Goal: Information Seeking & Learning: Learn about a topic

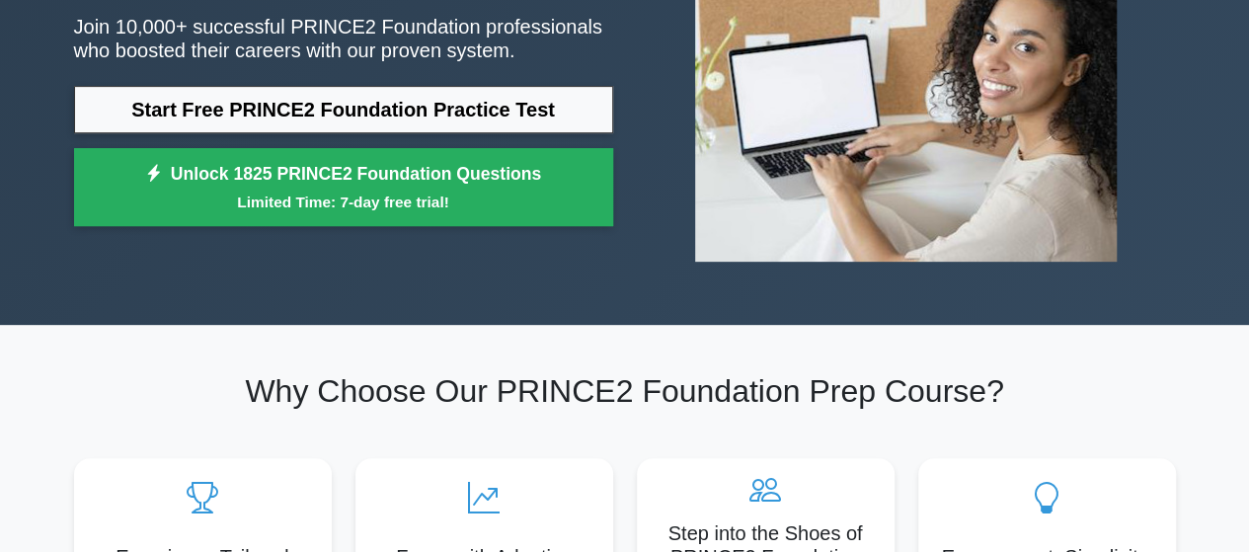
scroll to position [296, 0]
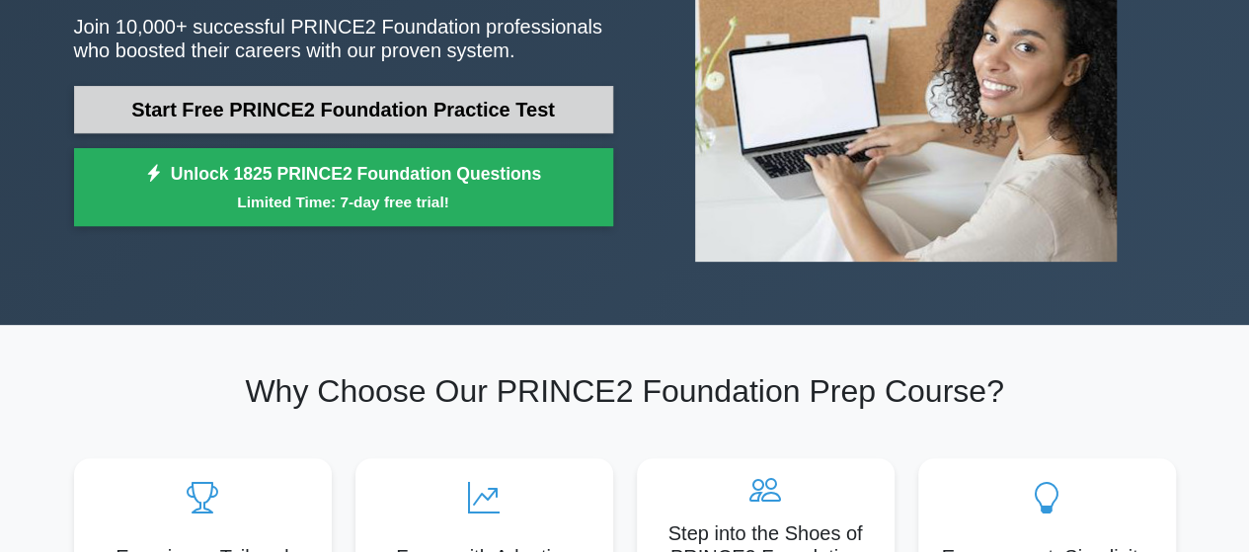
click at [500, 118] on link "Start Free PRINCE2 Foundation Practice Test" at bounding box center [343, 109] width 539 height 47
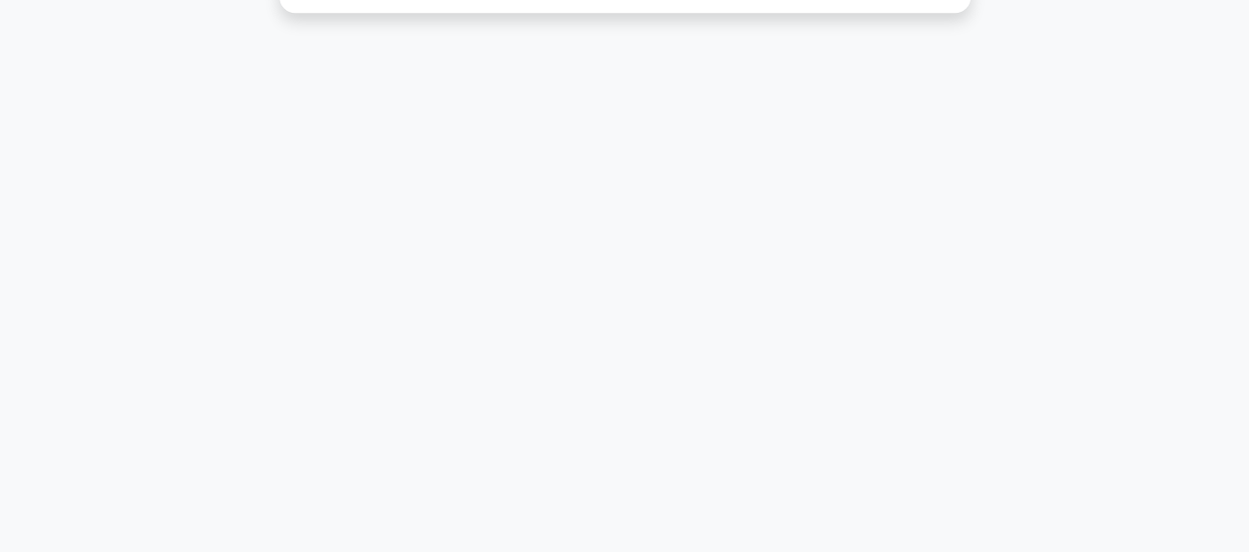
scroll to position [514, 0]
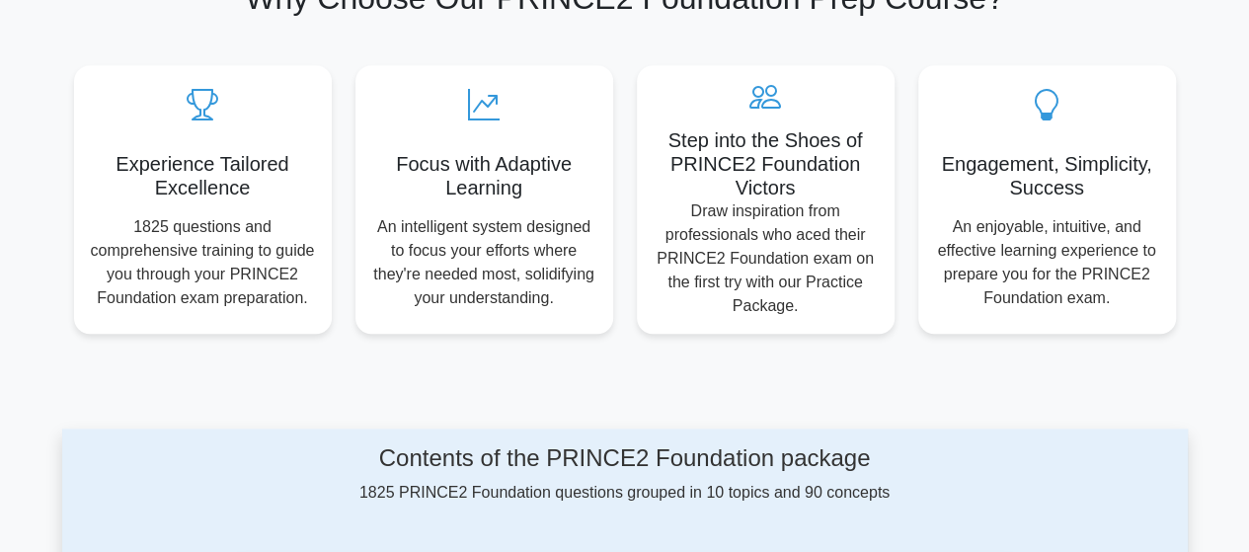
scroll to position [691, 0]
